Goal: Find specific page/section: Find specific page/section

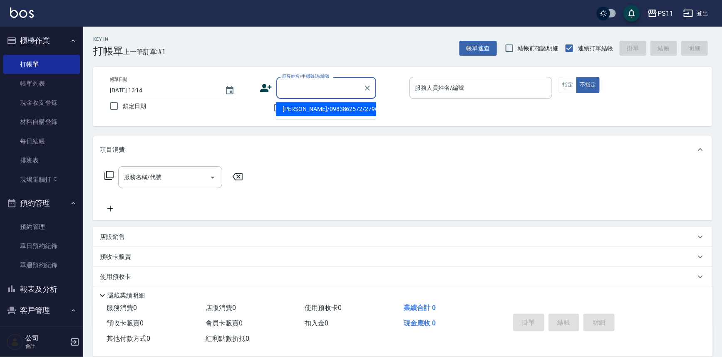
click at [316, 91] on input "顧客姓名/手機號碼/編號" at bounding box center [320, 88] width 80 height 15
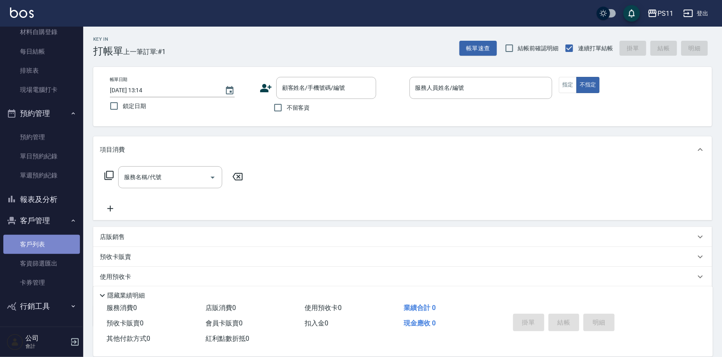
drag, startPoint x: 47, startPoint y: 246, endPoint x: 99, endPoint y: 233, distance: 54.4
click at [47, 247] on link "客戶列表" at bounding box center [41, 244] width 77 height 19
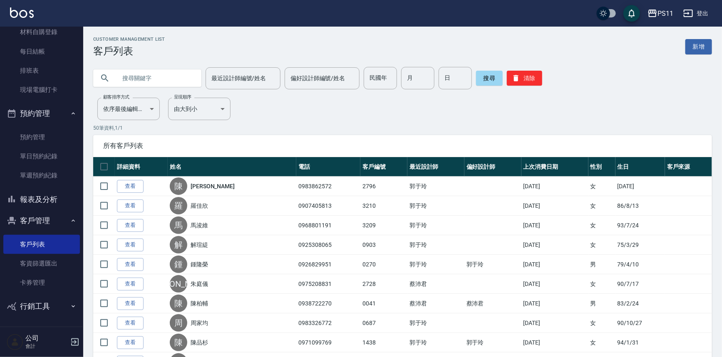
click at [155, 77] on input "text" at bounding box center [156, 78] width 78 height 22
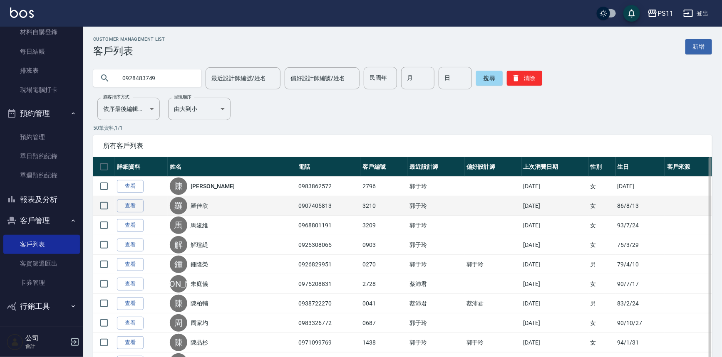
type input "0928483749"
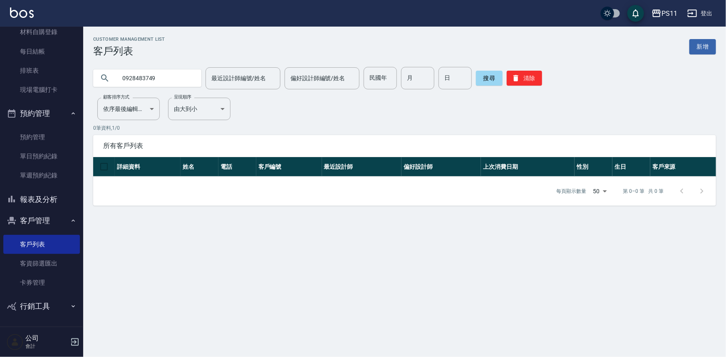
click at [521, 70] on div "搜尋 清除" at bounding box center [509, 78] width 66 height 22
click at [524, 75] on button "清除" at bounding box center [524, 78] width 35 height 15
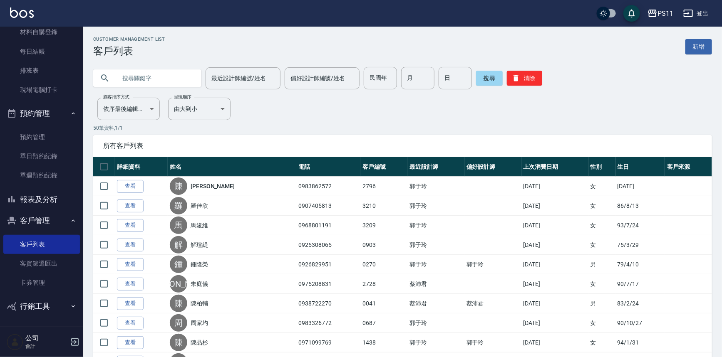
click at [146, 69] on input "text" at bounding box center [156, 78] width 78 height 22
